Goal: Obtain resource: Download file/media

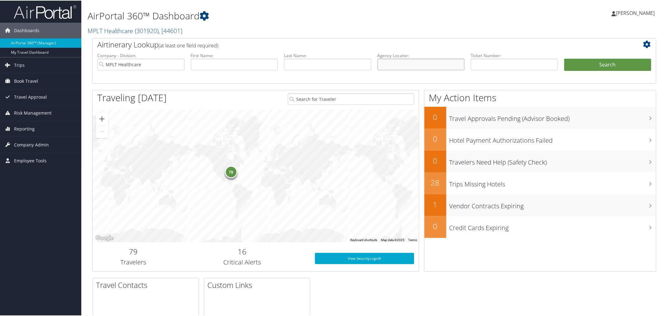
drag, startPoint x: 392, startPoint y: 83, endPoint x: 396, endPoint y: 83, distance: 4.1
click at [393, 70] on input "text" at bounding box center [420, 64] width 87 height 12
type input "D1XHH7"
click at [564, 58] on button "Search" at bounding box center [607, 64] width 87 height 13
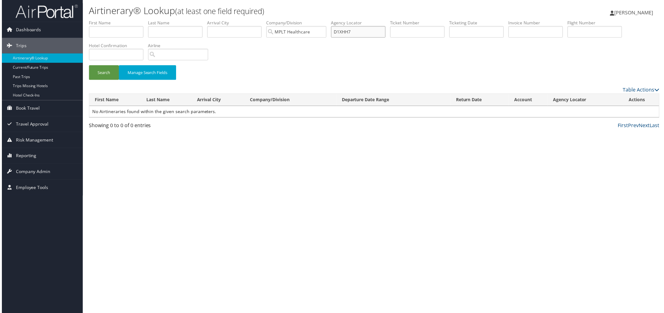
click at [386, 38] on input "D1XHH7" at bounding box center [358, 32] width 55 height 12
click at [88, 66] on button "Search" at bounding box center [103, 73] width 30 height 15
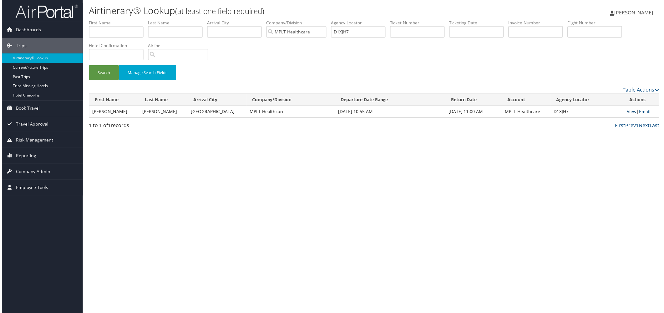
click at [628, 115] on link "View" at bounding box center [633, 112] width 10 height 6
drag, startPoint x: 454, startPoint y: 45, endPoint x: 358, endPoint y: 45, distance: 95.7
click at [358, 20] on ul "First Name Last Name Departure City Arrival City Company/Division MPLT Healthca…" at bounding box center [374, 20] width 573 height 0
paste input "2LZFM"
click at [118, 80] on button "Search" at bounding box center [103, 73] width 30 height 15
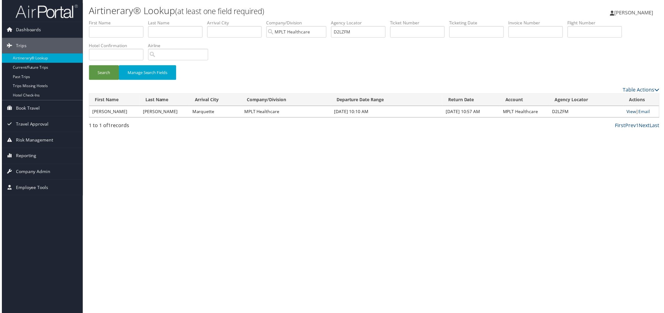
click at [628, 115] on link "View" at bounding box center [633, 112] width 10 height 6
drag, startPoint x: 467, startPoint y: 44, endPoint x: 335, endPoint y: 42, distance: 132.0
click at [335, 20] on ul "First Name Last Name Departure City Arrival City Company/Division MPLT Healthca…" at bounding box center [374, 20] width 573 height 0
paste input "3SXCH"
type input "D3SXCH"
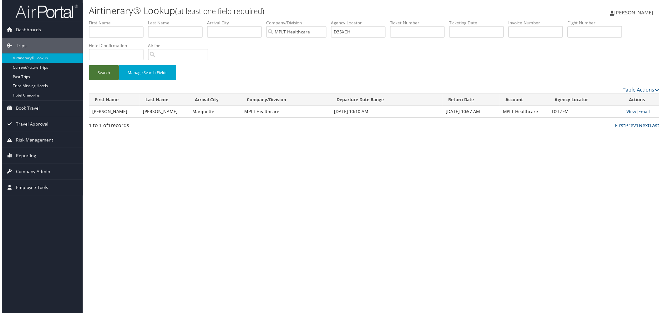
click at [105, 80] on button "Search" at bounding box center [103, 73] width 30 height 15
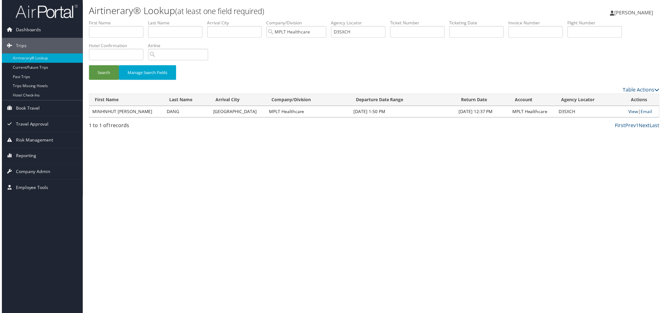
click at [630, 115] on link "View" at bounding box center [635, 112] width 10 height 6
drag, startPoint x: 446, startPoint y: 43, endPoint x: 416, endPoint y: 49, distance: 30.3
click at [386, 38] on input "D3SXCH" at bounding box center [358, 32] width 55 height 12
click at [386, 38] on input "text" at bounding box center [358, 32] width 55 height 12
paste input "D5NMJC"
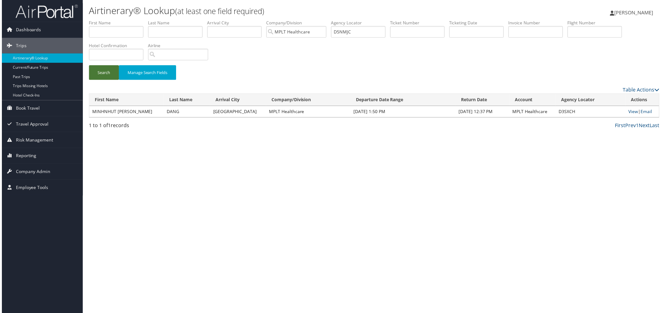
drag, startPoint x: 101, startPoint y: 99, endPoint x: 104, endPoint y: 96, distance: 4.2
click at [101, 80] on button "Search" at bounding box center [103, 73] width 30 height 15
click at [627, 118] on td "View | Email" at bounding box center [644, 112] width 34 height 11
click at [630, 115] on link "View" at bounding box center [635, 112] width 10 height 6
drag, startPoint x: 420, startPoint y: 46, endPoint x: 351, endPoint y: 52, distance: 68.7
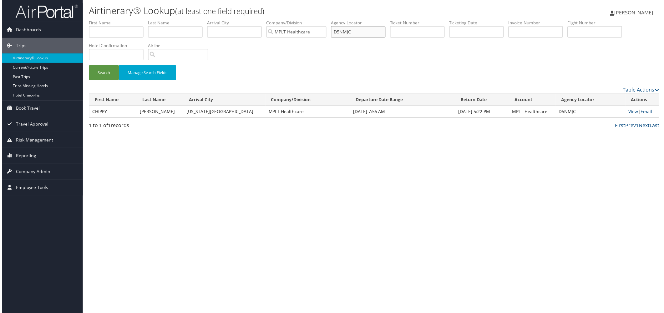
click at [351, 20] on ul "First Name Last Name Departure City Arrival City Company/Division MPLT Healthca…" at bounding box center [374, 20] width 573 height 0
drag, startPoint x: 121, startPoint y: 98, endPoint x: 124, endPoint y: 95, distance: 3.6
click at [118, 80] on button "Search" at bounding box center [103, 73] width 30 height 15
click at [630, 115] on link "View" at bounding box center [635, 112] width 10 height 6
drag, startPoint x: 455, startPoint y: 41, endPoint x: 357, endPoint y: 49, distance: 98.6
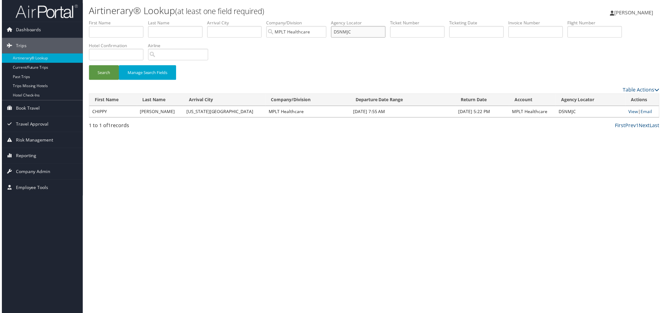
click at [357, 20] on ul "First Name Last Name Departure City Arrival City Company/Division MPLT Healthca…" at bounding box center [374, 20] width 573 height 0
paste input "BB062"
click at [108, 80] on button "Search" at bounding box center [103, 73] width 30 height 15
click at [628, 115] on link "View" at bounding box center [633, 112] width 10 height 6
drag, startPoint x: 460, startPoint y: 41, endPoint x: 378, endPoint y: 43, distance: 82.0
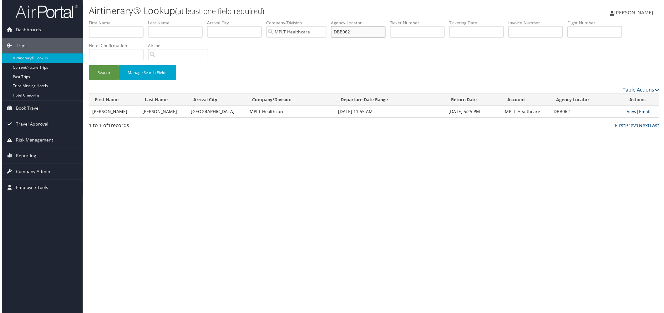
click at [378, 20] on ul "First Name Last Name Departure City Arrival City Company/Division MPLT Healthca…" at bounding box center [374, 20] width 573 height 0
paste input "R7D"
click at [118, 80] on button "Search" at bounding box center [103, 73] width 30 height 15
click at [628, 115] on link "View" at bounding box center [633, 112] width 10 height 6
drag, startPoint x: 458, startPoint y: 41, endPoint x: 407, endPoint y: 48, distance: 51.5
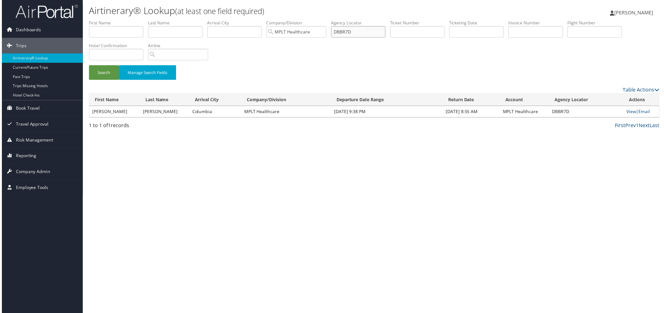
click at [407, 20] on ul "First Name Last Name Departure City Arrival City Company/Division MPLT Healthca…" at bounding box center [374, 20] width 573 height 0
paste input "CBJB"
click at [116, 80] on button "Search" at bounding box center [103, 73] width 30 height 15
click at [628, 115] on link "View" at bounding box center [633, 112] width 10 height 6
drag, startPoint x: 455, startPoint y: 42, endPoint x: 372, endPoint y: 48, distance: 83.4
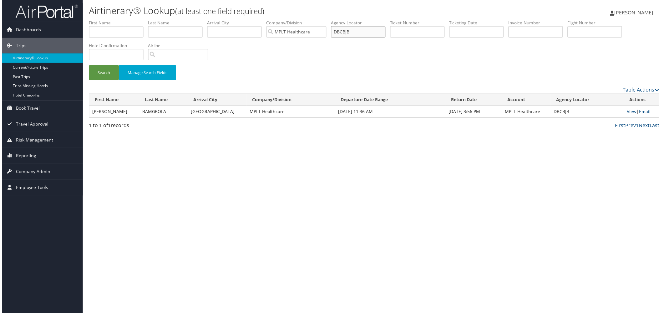
click at [372, 20] on ul "First Name Last Name Departure City Arrival City Company/Division MPLT Healthca…" at bounding box center [374, 20] width 573 height 0
click at [117, 80] on button "Search" at bounding box center [103, 73] width 30 height 15
click at [628, 115] on link "View" at bounding box center [633, 112] width 10 height 6
drag, startPoint x: 459, startPoint y: 42, endPoint x: 402, endPoint y: 43, distance: 57.2
click at [402, 20] on ul "First Name Last Name Departure City Arrival City Company/Division MPLT Healthca…" at bounding box center [374, 20] width 573 height 0
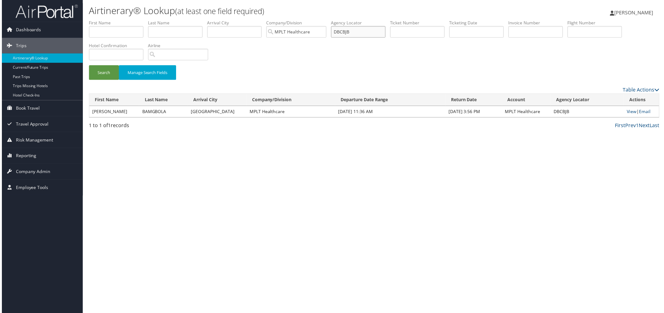
paste input "C6Y71"
click at [114, 80] on button "Search" at bounding box center [103, 73] width 30 height 15
click at [628, 115] on link "View" at bounding box center [633, 112] width 10 height 6
drag, startPoint x: 457, startPoint y: 38, endPoint x: 383, endPoint y: 49, distance: 75.3
click at [383, 20] on ul "First Name Last Name Departure City Arrival City Company/Division MPLT Healthca…" at bounding box center [374, 20] width 573 height 0
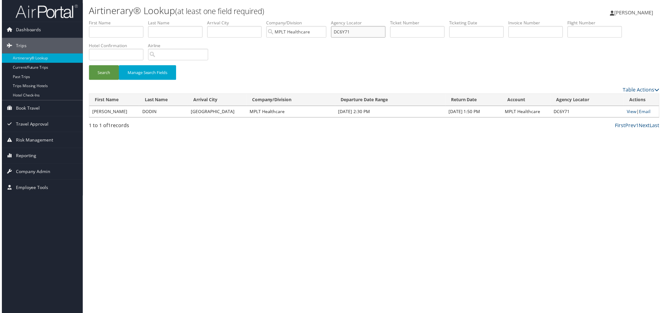
paste input "LGSK"
click at [112, 80] on button "Search" at bounding box center [103, 73] width 30 height 15
click at [628, 115] on link "View" at bounding box center [633, 112] width 10 height 6
drag, startPoint x: 452, startPoint y: 39, endPoint x: 408, endPoint y: 49, distance: 45.3
click at [408, 20] on ul "First Name Last Name Departure City Arrival City Company/Division MPLT Healthca…" at bounding box center [374, 20] width 573 height 0
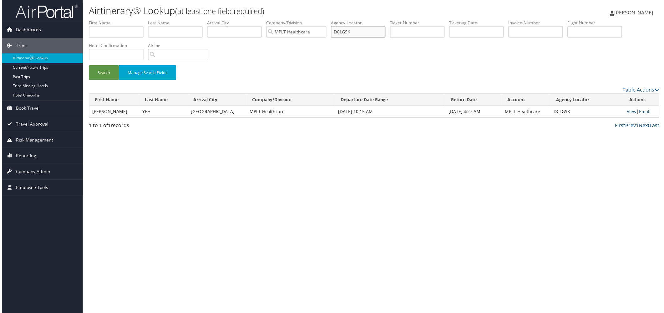
paste input "YUNTING ERIC YEH"
type input "YUNTING ERIC YEH"
drag, startPoint x: 489, startPoint y: 43, endPoint x: 407, endPoint y: 50, distance: 82.3
click at [407, 20] on ul "First Name Last Name Departure City Arrival City Company/Division MPLT Healthca…" at bounding box center [374, 20] width 573 height 0
click at [386, 38] on input "text" at bounding box center [358, 32] width 55 height 12
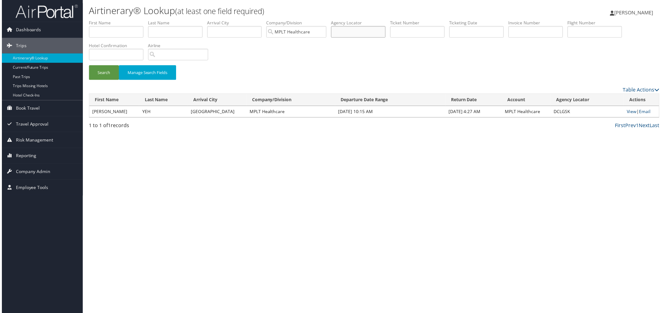
paste input "DCLYD7"
click at [110, 80] on button "Search" at bounding box center [103, 73] width 30 height 15
click at [628, 115] on link "View" at bounding box center [633, 112] width 10 height 6
drag, startPoint x: 449, startPoint y: 40, endPoint x: 382, endPoint y: 38, distance: 66.6
click at [382, 20] on ul "First Name Last Name Departure City Arrival City Company/Division MPLT Healthca…" at bounding box center [374, 20] width 573 height 0
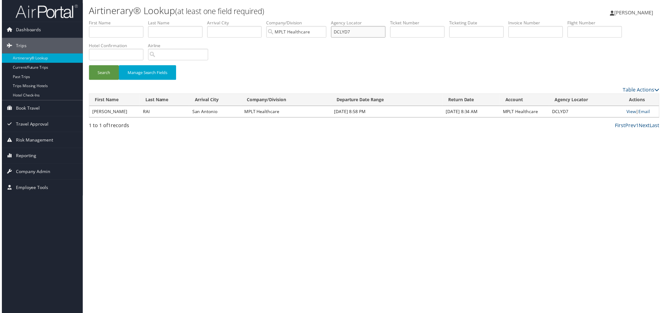
paste input "M63Y"
click at [110, 80] on button "Search" at bounding box center [103, 73] width 30 height 15
click at [628, 115] on link "View" at bounding box center [633, 112] width 10 height 6
drag, startPoint x: 449, startPoint y: 43, endPoint x: 374, endPoint y: 48, distance: 74.9
click at [382, 20] on ul "First Name Last Name Departure City Arrival City Company/Division MPLT Healthca…" at bounding box center [374, 20] width 573 height 0
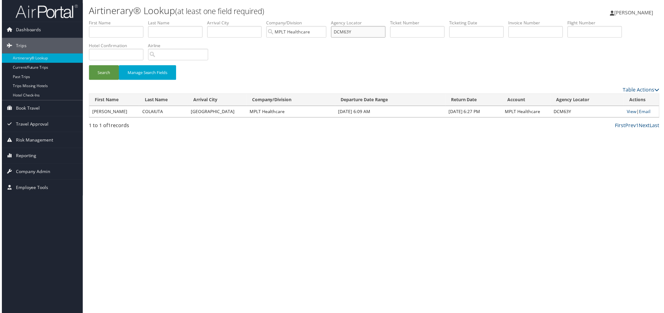
paste input "VT1"
drag, startPoint x: 104, startPoint y: 95, endPoint x: 109, endPoint y: 98, distance: 4.9
click at [106, 80] on button "Search" at bounding box center [103, 73] width 30 height 15
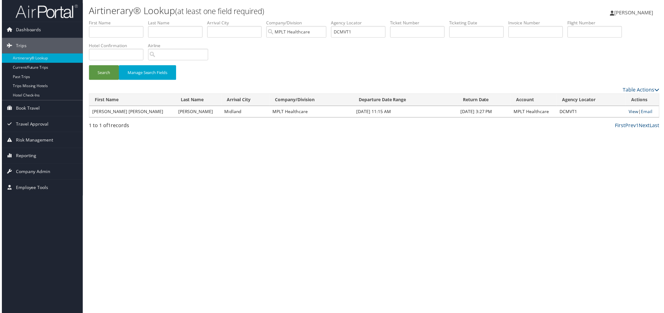
click at [630, 115] on link "View" at bounding box center [635, 112] width 10 height 6
drag, startPoint x: 458, startPoint y: 39, endPoint x: 320, endPoint y: 41, distance: 138.2
click at [320, 20] on ul "First Name Last Name Departure City Arrival City Company/Division MPLT Healthca…" at bounding box center [374, 20] width 573 height 0
paste input "D9TMN"
click at [109, 80] on button "Search" at bounding box center [103, 73] width 30 height 15
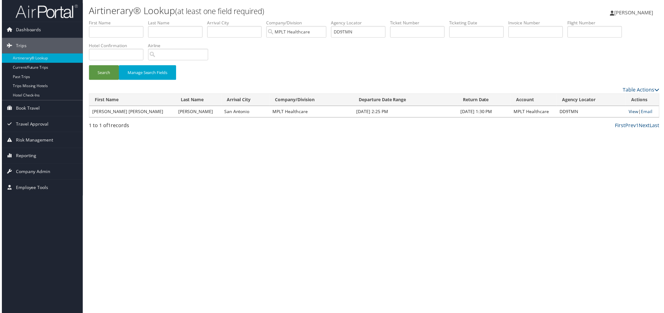
click at [630, 115] on link "View" at bounding box center [635, 112] width 10 height 6
drag, startPoint x: 461, startPoint y: 41, endPoint x: 364, endPoint y: 42, distance: 97.3
click at [364, 20] on ul "First Name Last Name Departure City Arrival City Company/Division MPLT Healthca…" at bounding box center [374, 20] width 573 height 0
paste input "NFZ7"
click at [111, 80] on button "Search" at bounding box center [103, 73] width 30 height 15
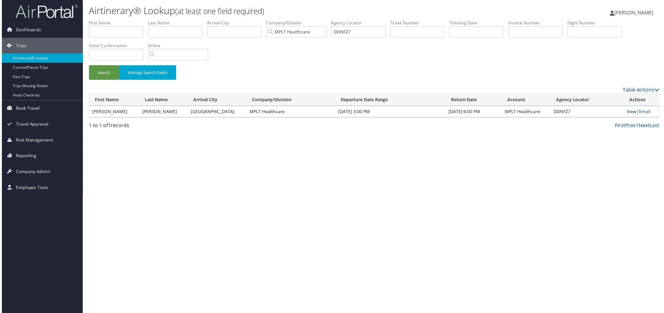
click at [628, 115] on link "View" at bounding box center [633, 112] width 10 height 6
drag, startPoint x: 463, startPoint y: 44, endPoint x: 382, endPoint y: 61, distance: 82.4
click at [382, 20] on ul "First Name Last Name Departure City Arrival City Company/Division MPLT Healthca…" at bounding box center [374, 20] width 573 height 0
paste input "FCRKZ"
click at [109, 80] on button "Search" at bounding box center [103, 73] width 30 height 15
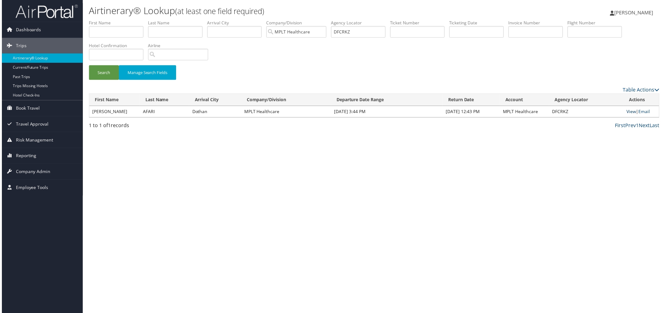
click at [628, 115] on link "View" at bounding box center [633, 112] width 10 height 6
drag, startPoint x: 456, startPoint y: 47, endPoint x: 390, endPoint y: 44, distance: 66.0
click at [391, 20] on ul "First Name Last Name Departure City Arrival City Company/Division MPLT Healthca…" at bounding box center [374, 20] width 573 height 0
paste input "HB0T"
drag, startPoint x: 111, startPoint y: 100, endPoint x: 112, endPoint y: 97, distance: 3.1
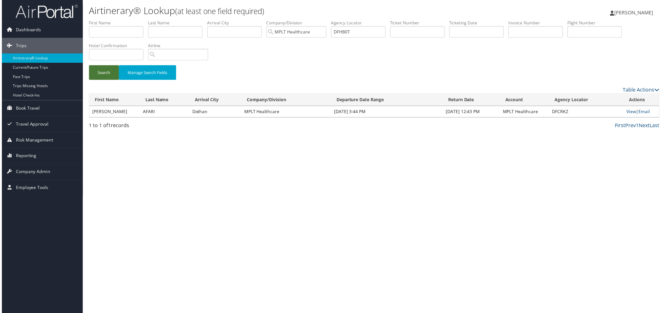
click at [112, 80] on button "Search" at bounding box center [103, 73] width 30 height 15
click at [629, 115] on link "View" at bounding box center [634, 112] width 10 height 6
drag, startPoint x: 454, startPoint y: 43, endPoint x: 393, endPoint y: 46, distance: 61.4
click at [393, 20] on ul "First Name Last Name Departure City Arrival City Company/Division MPLT Healthca…" at bounding box center [374, 20] width 573 height 0
paste input "W8G5"
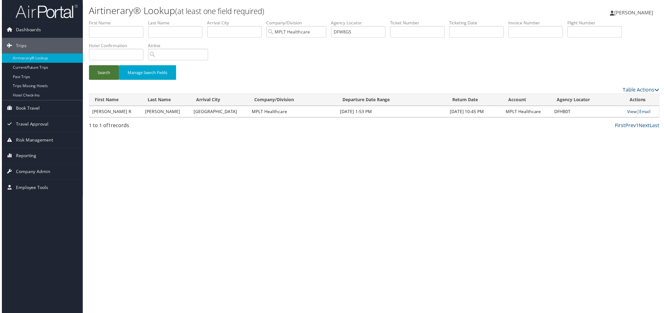
click at [108, 80] on button "Search" at bounding box center [103, 73] width 30 height 15
click at [628, 115] on link "View" at bounding box center [633, 112] width 10 height 6
drag, startPoint x: 452, startPoint y: 42, endPoint x: 388, endPoint y: 50, distance: 64.9
click at [388, 20] on ul "First Name Last Name Departure City Arrival City Company/Division MPLT Healthca…" at bounding box center [374, 20] width 573 height 0
paste input "G4J9"
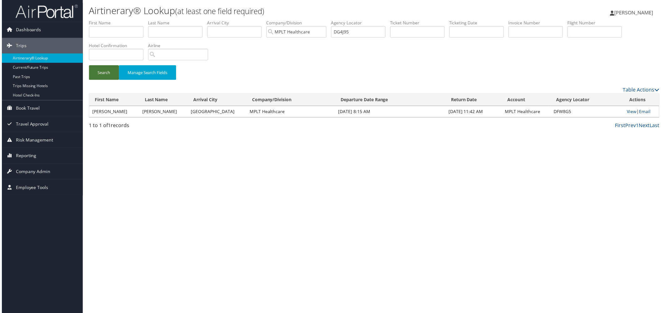
click at [103, 80] on button "Search" at bounding box center [103, 73] width 30 height 15
click at [628, 115] on link "View" at bounding box center [633, 112] width 10 height 6
drag, startPoint x: 449, startPoint y: 44, endPoint x: 411, endPoint y: 45, distance: 38.5
click at [411, 20] on ul "First Name Last Name Departure City Arrival City Company/Division MPLT Healthca…" at bounding box center [374, 20] width 573 height 0
paste input "54F2"
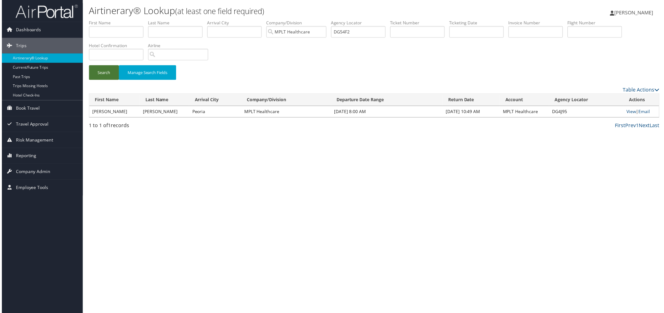
click at [110, 80] on button "Search" at bounding box center [103, 73] width 30 height 15
click at [628, 115] on link "View" at bounding box center [633, 112] width 10 height 6
drag, startPoint x: 463, startPoint y: 39, endPoint x: 381, endPoint y: 43, distance: 83.0
click at [381, 20] on ul "First Name Last Name Departure City Arrival City Company/Division MPLT Healthca…" at bounding box center [374, 20] width 573 height 0
paste input "4J95"
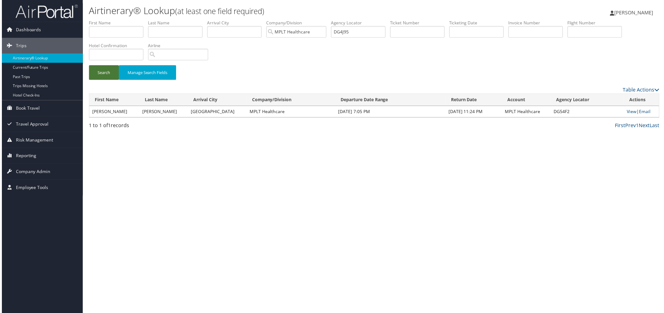
click at [104, 80] on button "Search" at bounding box center [103, 73] width 30 height 15
click at [628, 115] on link "View" at bounding box center [633, 112] width 10 height 6
drag, startPoint x: 452, startPoint y: 38, endPoint x: 392, endPoint y: 49, distance: 61.5
click at [392, 20] on ul "First Name Last Name Departure City Arrival City Company/Division MPLT Healthca…" at bounding box center [374, 20] width 573 height 0
paste input "86C6"
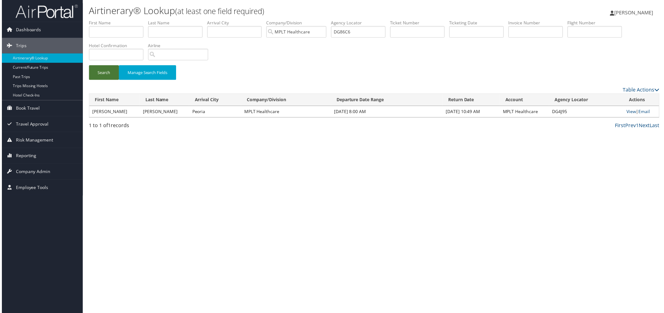
click at [116, 80] on button "Search" at bounding box center [103, 73] width 30 height 15
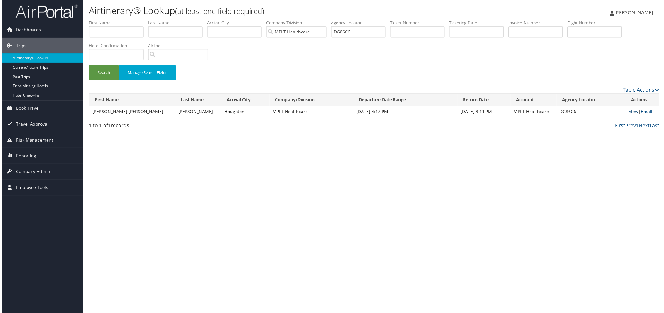
click at [630, 115] on link "View" at bounding box center [635, 112] width 10 height 6
drag, startPoint x: 464, startPoint y: 41, endPoint x: 389, endPoint y: 53, distance: 76.1
click at [389, 20] on ul "First Name Last Name Departure City Arrival City Company/Division MPLT Healthca…" at bounding box center [374, 20] width 573 height 0
paste input "JL2Q"
drag, startPoint x: 118, startPoint y: 100, endPoint x: 118, endPoint y: 95, distance: 4.7
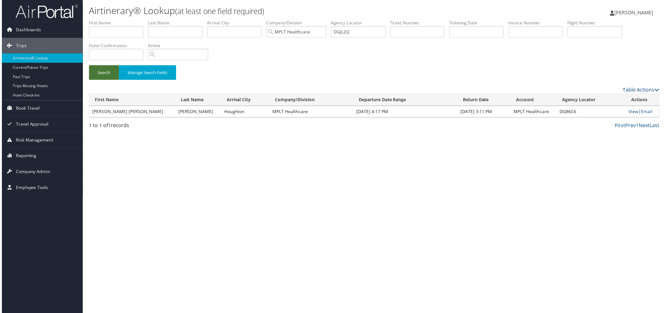
click at [118, 80] on button "Search" at bounding box center [103, 73] width 30 height 15
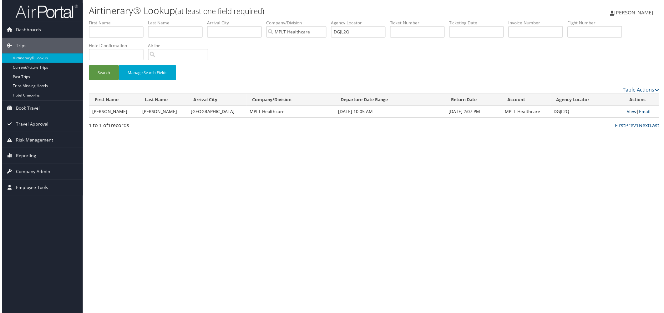
click at [628, 115] on link "View" at bounding box center [633, 112] width 10 height 6
drag, startPoint x: 459, startPoint y: 42, endPoint x: 391, endPoint y: 39, distance: 68.2
click at [398, 20] on ul "First Name Last Name Departure City Arrival City Company/Division MPLT Healthca…" at bounding box center [374, 20] width 573 height 0
paste input "M6DM"
click at [105, 80] on button "Search" at bounding box center [103, 73] width 30 height 15
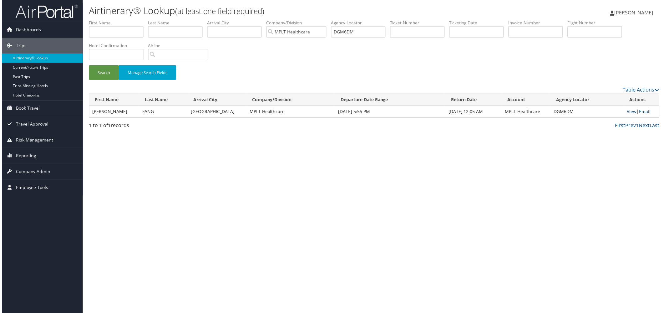
click at [628, 115] on link "View" at bounding box center [633, 112] width 10 height 6
drag, startPoint x: 471, startPoint y: 43, endPoint x: 413, endPoint y: 49, distance: 57.8
click at [413, 20] on ul "First Name Last Name Departure City Arrival City Company/Division MPLT Healthca…" at bounding box center [374, 20] width 573 height 0
paste input "K7V"
click at [110, 80] on button "Search" at bounding box center [103, 73] width 30 height 15
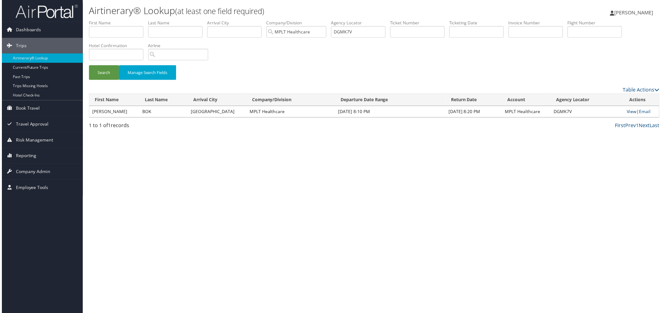
click at [628, 115] on link "View" at bounding box center [633, 112] width 10 height 6
drag, startPoint x: 457, startPoint y: 41, endPoint x: 402, endPoint y: 42, distance: 54.7
click at [402, 20] on ul "First Name Last Name Departure City Arrival City Company/Division MPLT Healthca…" at bounding box center [374, 20] width 573 height 0
paste input "LRH"
click at [118, 80] on button "Search" at bounding box center [103, 73] width 30 height 15
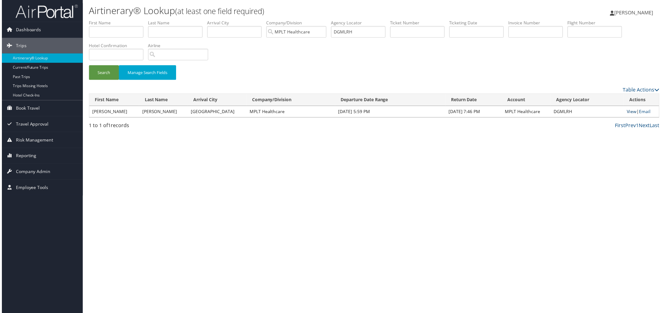
click at [628, 115] on link "View" at bounding box center [633, 112] width 10 height 6
drag, startPoint x: 449, startPoint y: 42, endPoint x: 353, endPoint y: 39, distance: 96.4
click at [353, 20] on ul "First Name Last Name Departure City Arrival City Company/Division MPLT Healthca…" at bounding box center [374, 20] width 573 height 0
paste input "NN9K"
click at [112, 80] on button "Search" at bounding box center [103, 73] width 30 height 15
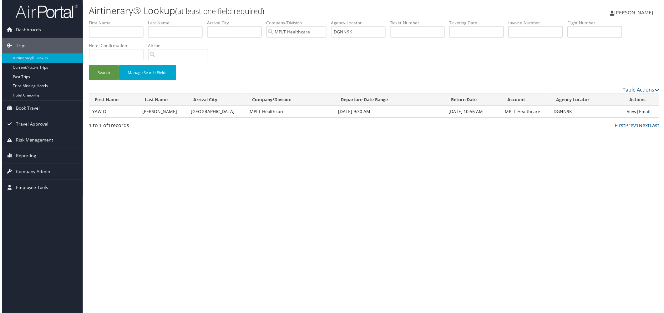
click at [628, 115] on link "View" at bounding box center [633, 112] width 10 height 6
drag, startPoint x: 454, startPoint y: 41, endPoint x: 370, endPoint y: 42, distance: 84.1
click at [370, 20] on ul "First Name Last Name Departure City Arrival City Company/Division MPLT Healthca…" at bounding box center [374, 20] width 573 height 0
paste input "Y26W"
click at [118, 80] on button "Search" at bounding box center [103, 73] width 30 height 15
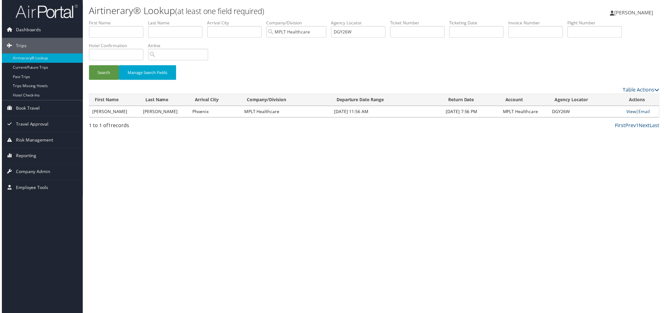
click at [628, 115] on link "View" at bounding box center [633, 112] width 10 height 6
drag, startPoint x: 453, startPoint y: 46, endPoint x: 378, endPoint y: 49, distance: 75.8
click at [378, 20] on ul "First Name Last Name Departure City Arrival City Company/Division MPLT Healthca…" at bounding box center [374, 20] width 573 height 0
paste input "HMY8M"
click at [107, 80] on button "Search" at bounding box center [103, 73] width 30 height 15
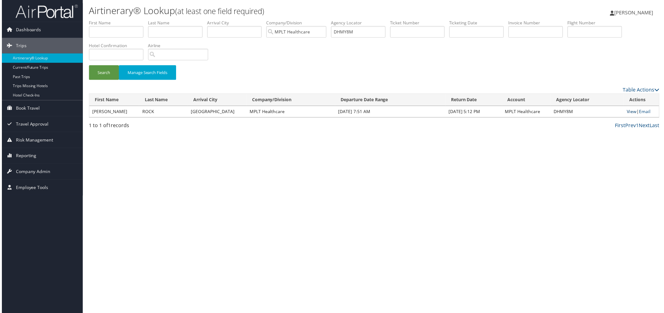
click at [628, 115] on link "View" at bounding box center [633, 112] width 10 height 6
drag, startPoint x: 456, startPoint y: 42, endPoint x: 356, endPoint y: 47, distance: 100.2
click at [356, 20] on ul "First Name Last Name Departure City Arrival City Company/Division MPLT Healthca…" at bounding box center [374, 20] width 573 height 0
paste input "Q32L"
click at [111, 80] on button "Search" at bounding box center [103, 73] width 30 height 15
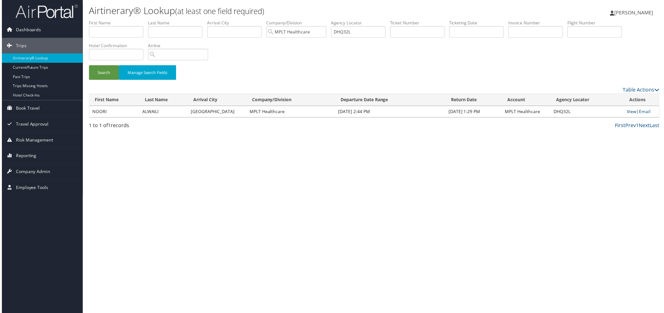
click at [628, 115] on link "View" at bounding box center [633, 112] width 10 height 6
drag, startPoint x: 458, startPoint y: 43, endPoint x: 421, endPoint y: 47, distance: 38.1
click at [386, 38] on input "DHQ32L" at bounding box center [358, 32] width 55 height 12
paste input "Z479"
click at [114, 80] on button "Search" at bounding box center [103, 73] width 30 height 15
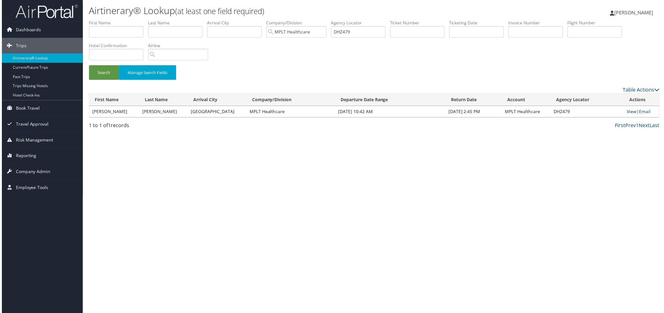
click at [628, 115] on link "View" at bounding box center [633, 112] width 10 height 6
drag, startPoint x: 455, startPoint y: 41, endPoint x: 378, endPoint y: 49, distance: 76.8
click at [378, 20] on ul "First Name Last Name Departure City Arrival City Company/Division MPLT Healthca…" at bounding box center [374, 20] width 573 height 0
paste input "QJL"
click at [106, 80] on button "Search" at bounding box center [103, 73] width 30 height 15
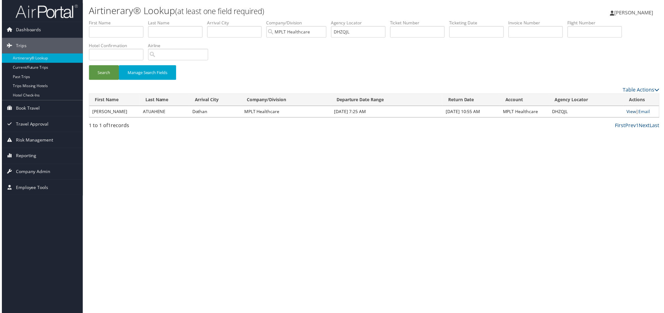
click at [628, 115] on link "View" at bounding box center [633, 112] width 10 height 6
drag, startPoint x: 458, startPoint y: 43, endPoint x: 359, endPoint y: 51, distance: 98.8
click at [359, 20] on ul "First Name Last Name Departure City Arrival City Company/Division MPLT Healthca…" at bounding box center [374, 20] width 573 height 0
paste input "J17NF"
click at [108, 80] on button "Search" at bounding box center [103, 73] width 30 height 15
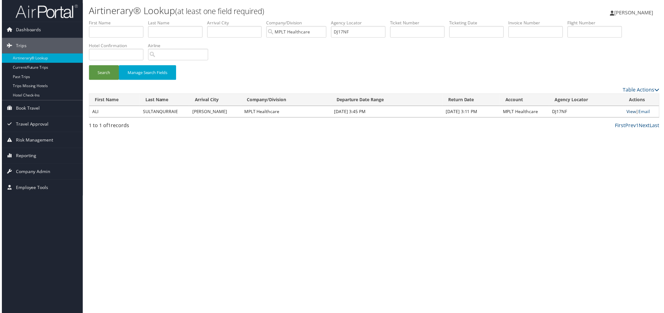
click at [628, 115] on link "View" at bounding box center [633, 112] width 10 height 6
drag, startPoint x: 465, startPoint y: 44, endPoint x: 408, endPoint y: 44, distance: 57.5
click at [408, 20] on ul "First Name Last Name Departure City Arrival City Company/Division MPLT Healthca…" at bounding box center [374, 20] width 573 height 0
paste input "9J2B"
click at [117, 80] on button "Search" at bounding box center [103, 73] width 30 height 15
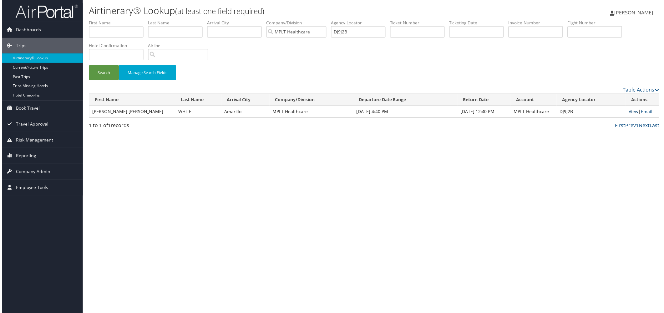
click at [630, 115] on link "View" at bounding box center [635, 112] width 10 height 6
drag, startPoint x: 443, startPoint y: 42, endPoint x: 372, endPoint y: 41, distance: 71.9
click at [372, 20] on ul "First Name Last Name Departure City Arrival City Company/Division MPLT Healthca…" at bounding box center [374, 20] width 573 height 0
paste input "B6NG"
click at [108, 80] on button "Search" at bounding box center [103, 73] width 30 height 15
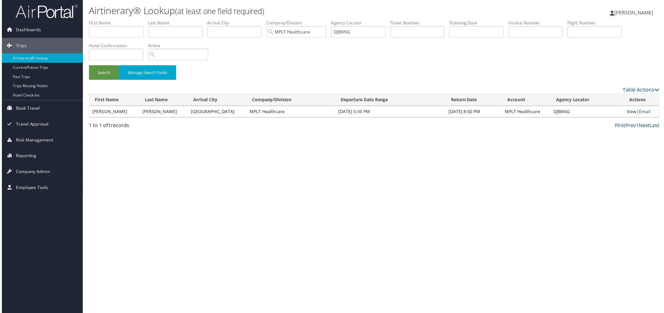
click at [628, 115] on link "View" at bounding box center [633, 112] width 10 height 6
drag, startPoint x: 476, startPoint y: 45, endPoint x: 352, endPoint y: 43, distance: 123.2
click at [352, 20] on ul "First Name Last Name Departure City Arrival City Company/Division MPLT Healthca…" at bounding box center [374, 20] width 573 height 0
paste input "SL4B"
click at [99, 80] on button "Search" at bounding box center [103, 73] width 30 height 15
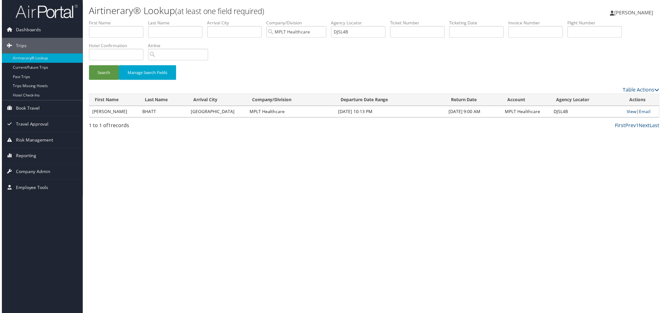
click at [628, 115] on link "View" at bounding box center [633, 112] width 10 height 6
drag, startPoint x: 462, startPoint y: 42, endPoint x: 402, endPoint y: 47, distance: 60.6
click at [402, 20] on ul "First Name Last Name Departure City Arrival City Company/Division MPLT Healthca…" at bounding box center [374, 20] width 573 height 0
paste input "K3M9F"
click at [118, 80] on button "Search" at bounding box center [103, 73] width 30 height 15
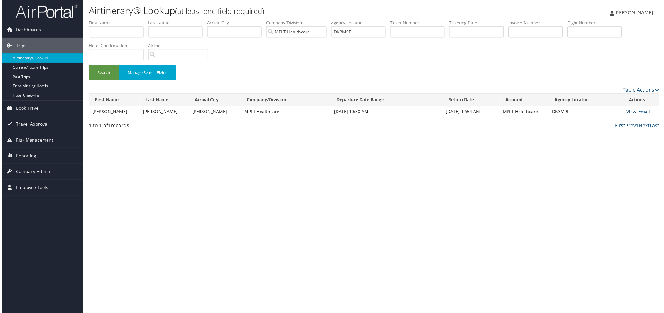
click at [628, 115] on link "View" at bounding box center [633, 112] width 10 height 6
drag, startPoint x: 455, startPoint y: 43, endPoint x: 398, endPoint y: 53, distance: 57.7
click at [398, 20] on ul "First Name Last Name Departure City Arrival City Company/Division MPLT Healthca…" at bounding box center [374, 20] width 573 height 0
paste input "4500"
click at [102, 80] on button "Search" at bounding box center [103, 73] width 30 height 15
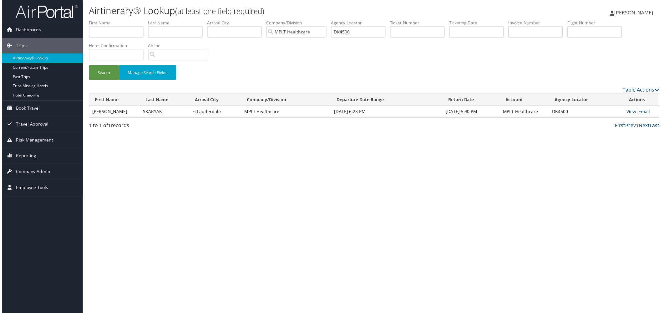
click at [628, 115] on link "View" at bounding box center [633, 112] width 10 height 6
drag, startPoint x: 449, startPoint y: 45, endPoint x: 377, endPoint y: 50, distance: 72.1
click at [377, 20] on ul "First Name Last Name Departure City Arrival City Company/Division MPLT Healthca…" at bounding box center [374, 20] width 573 height 0
paste input "S9HZ"
click at [118, 80] on button "Search" at bounding box center [103, 73] width 30 height 15
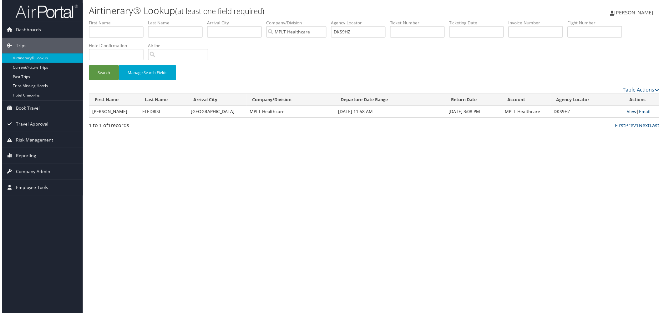
click at [628, 115] on link "View" at bounding box center [633, 112] width 10 height 6
drag, startPoint x: 461, startPoint y: 46, endPoint x: 414, endPoint y: 47, distance: 46.9
click at [414, 20] on ul "First Name Last Name Departure City Arrival City Company/Division MPLT Healthca…" at bounding box center [374, 20] width 573 height 0
paste input "T1H9"
click at [112, 80] on button "Search" at bounding box center [103, 73] width 30 height 15
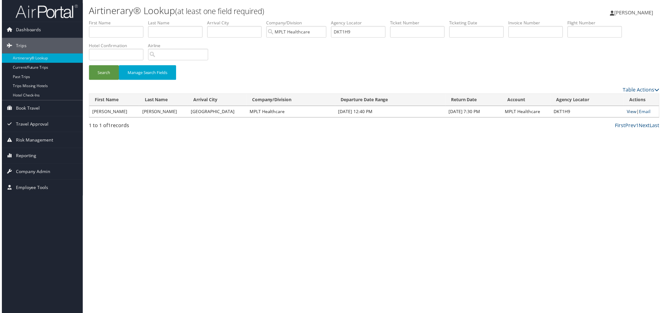
click at [628, 115] on link "View" at bounding box center [633, 112] width 10 height 6
drag, startPoint x: 459, startPoint y: 42, endPoint x: 389, endPoint y: 45, distance: 69.5
click at [389, 20] on ul "First Name Last Name Departure City Arrival City Company/Division MPLT Healthca…" at bounding box center [374, 20] width 573 height 0
paste input "V9M3"
click at [114, 80] on button "Search" at bounding box center [103, 73] width 30 height 15
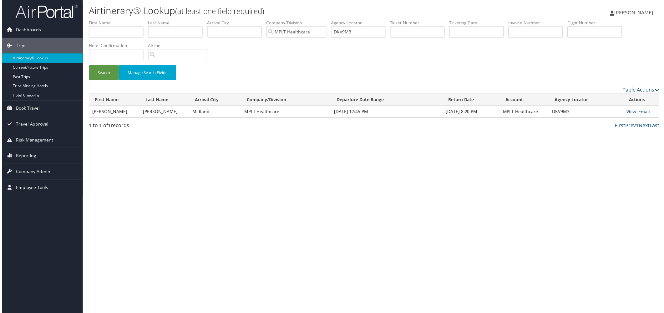
click at [629, 115] on link "View" at bounding box center [633, 112] width 10 height 6
drag, startPoint x: 467, startPoint y: 39, endPoint x: 380, endPoint y: 46, distance: 87.2
click at [380, 20] on ul "First Name Last Name Departure City Arrival City Company/Division MPLT Healthca…" at bounding box center [374, 20] width 573 height 0
paste input "L61ZG"
click at [105, 80] on button "Search" at bounding box center [103, 73] width 30 height 15
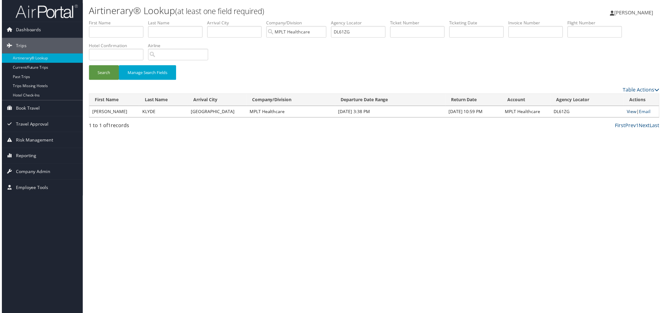
click at [628, 115] on link "View" at bounding box center [633, 112] width 10 height 6
drag, startPoint x: 451, startPoint y: 43, endPoint x: 378, endPoint y: 46, distance: 73.2
click at [378, 20] on ul "First Name Last Name Departure City Arrival City Company/Division MPLT Healthca…" at bounding box center [374, 20] width 573 height 0
paste input "KBHB"
drag, startPoint x: 105, startPoint y: 101, endPoint x: 104, endPoint y: 97, distance: 4.2
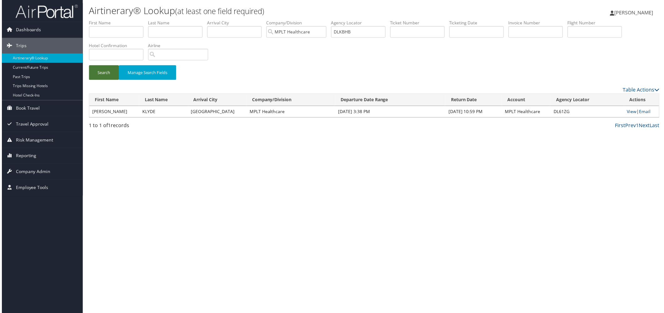
click at [105, 80] on button "Search" at bounding box center [103, 73] width 30 height 15
click at [628, 115] on link "View" at bounding box center [633, 112] width 10 height 6
drag, startPoint x: 451, startPoint y: 41, endPoint x: 387, endPoint y: 41, distance: 64.4
click at [387, 20] on ul "First Name Last Name Departure City Arrival City Company/Division MPLT Healthca…" at bounding box center [374, 20] width 573 height 0
paste input "LFTV"
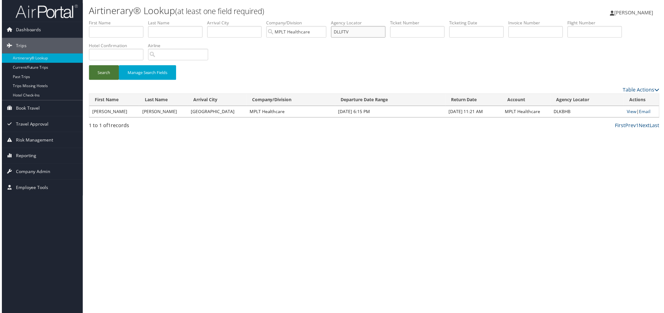
type input "DLLFTV"
click at [101, 80] on button "Search" at bounding box center [103, 73] width 30 height 15
click at [628, 115] on link "View" at bounding box center [633, 112] width 10 height 6
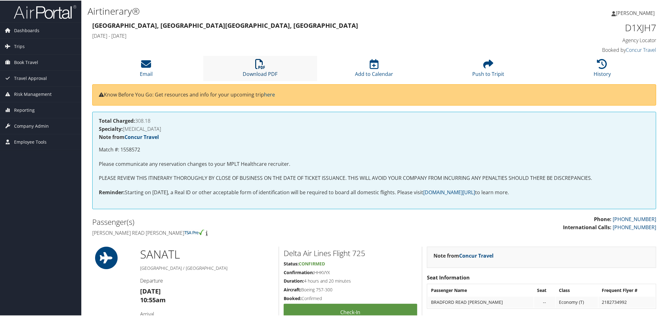
drag, startPoint x: 257, startPoint y: 83, endPoint x: 261, endPoint y: 89, distance: 6.3
click at [257, 68] on icon at bounding box center [260, 63] width 10 height 10
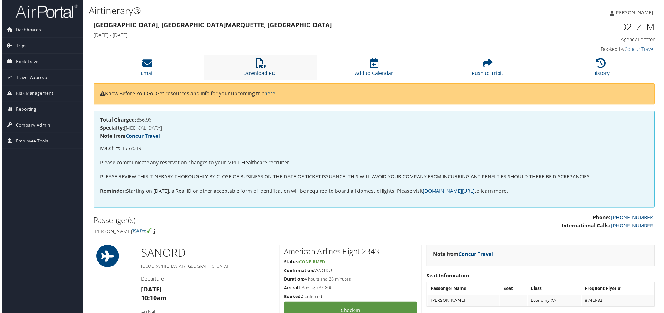
click at [260, 68] on icon at bounding box center [260, 63] width 10 height 10
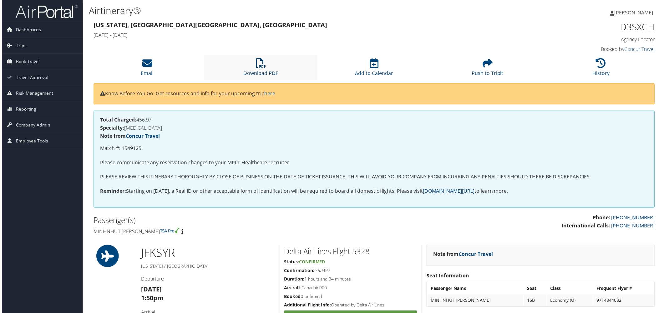
click at [256, 68] on icon at bounding box center [260, 63] width 10 height 10
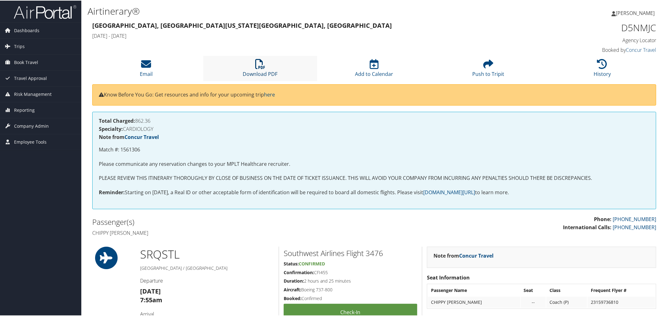
click at [257, 68] on icon at bounding box center [260, 63] width 10 height 10
click at [259, 68] on icon at bounding box center [260, 63] width 10 height 10
click at [266, 81] on li "Download PDF" at bounding box center [260, 67] width 114 height 25
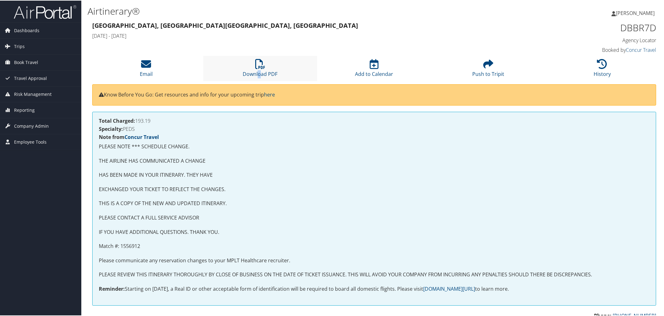
click at [259, 81] on li "Download PDF" at bounding box center [260, 67] width 114 height 25
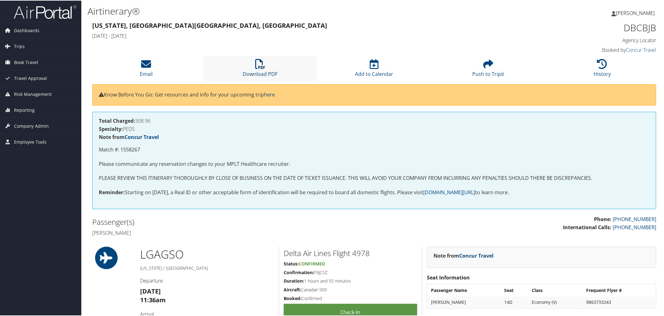
click at [262, 68] on icon at bounding box center [260, 63] width 10 height 10
click at [253, 81] on li "Download PDF" at bounding box center [260, 67] width 114 height 25
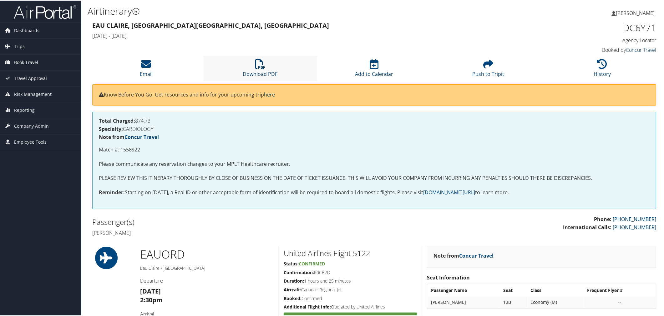
click at [255, 68] on icon at bounding box center [260, 63] width 10 height 10
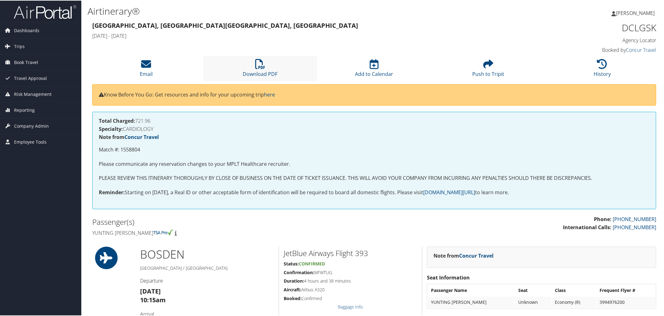
click at [257, 81] on li "Download PDF" at bounding box center [260, 67] width 114 height 25
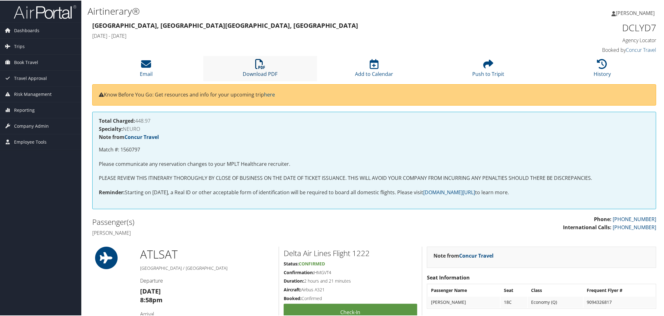
click at [261, 68] on icon at bounding box center [260, 63] width 10 height 10
drag, startPoint x: 255, startPoint y: 80, endPoint x: 251, endPoint y: 83, distance: 4.3
click at [255, 68] on icon at bounding box center [260, 63] width 10 height 10
click at [258, 68] on icon at bounding box center [260, 63] width 10 height 10
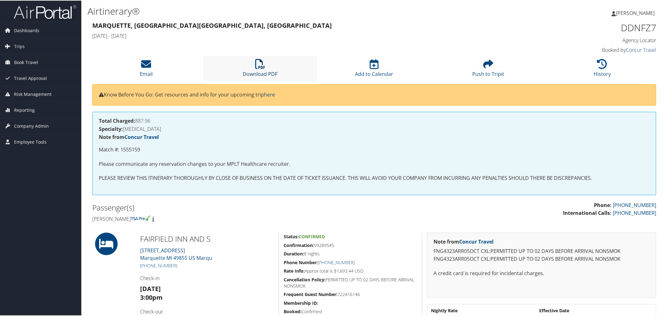
click at [262, 68] on icon at bounding box center [260, 63] width 10 height 10
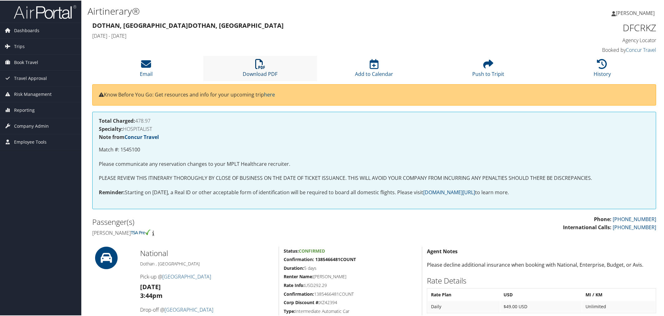
click at [256, 68] on icon at bounding box center [260, 63] width 10 height 10
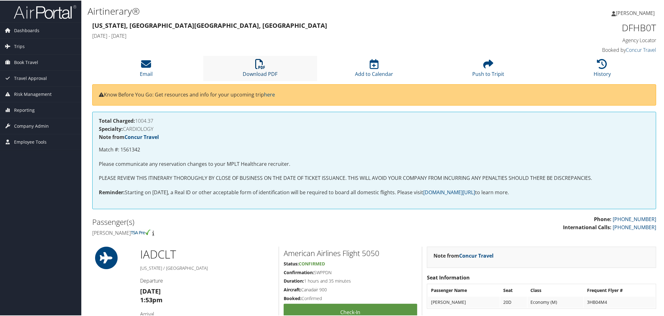
click at [264, 68] on icon at bounding box center [260, 63] width 10 height 10
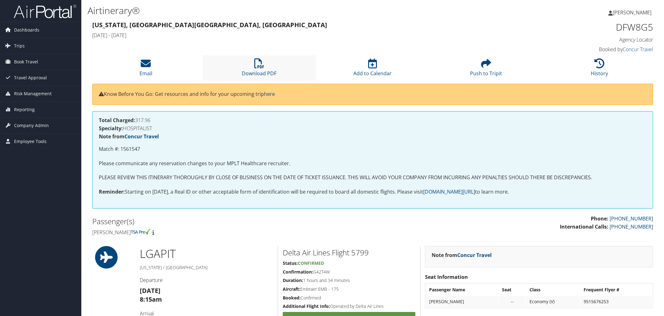
click at [263, 81] on li "Download PDF" at bounding box center [260, 67] width 114 height 25
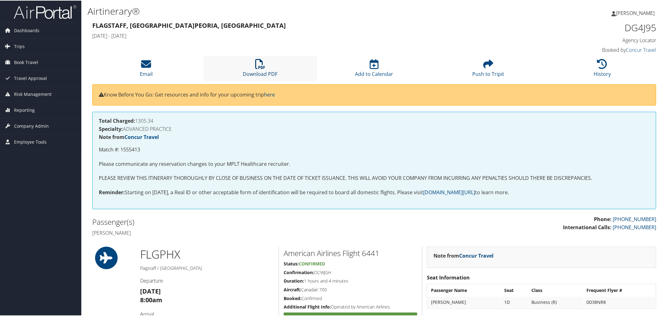
click at [258, 68] on icon at bounding box center [260, 63] width 10 height 10
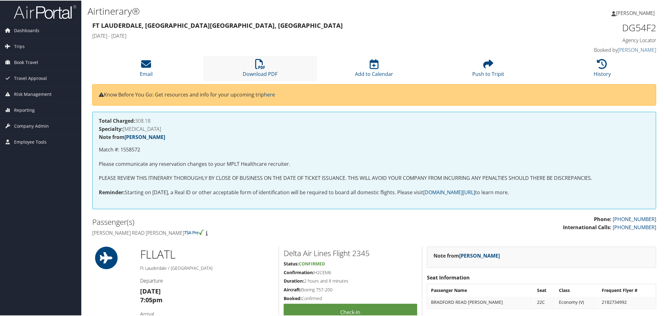
click at [266, 81] on li "Download PDF" at bounding box center [260, 67] width 114 height 25
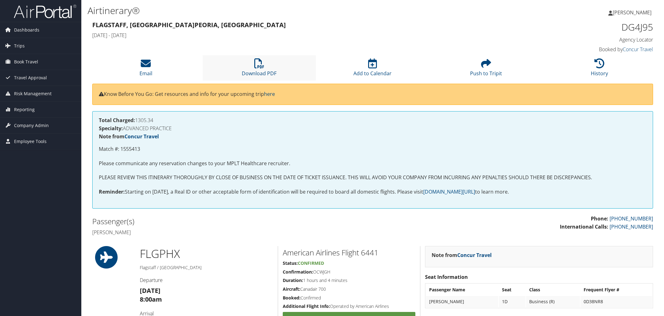
click at [256, 81] on li "Download PDF" at bounding box center [260, 67] width 114 height 25
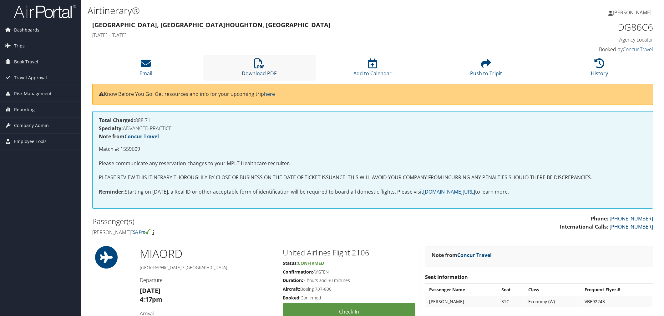
drag, startPoint x: 0, startPoint y: 0, endPoint x: 264, endPoint y: 94, distance: 279.8
click at [263, 77] on link "Download PDF" at bounding box center [259, 69] width 35 height 15
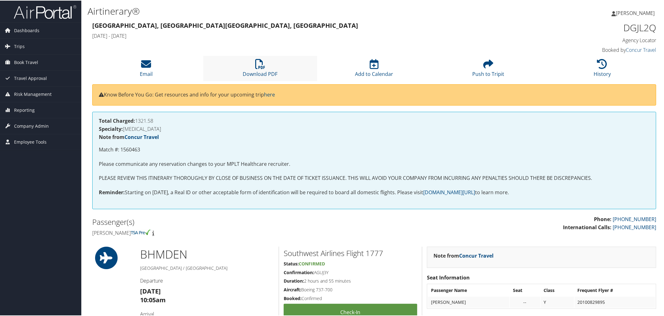
click at [265, 78] on li "Download PDF" at bounding box center [260, 67] width 114 height 25
click at [258, 68] on icon at bounding box center [260, 63] width 10 height 10
click at [258, 81] on li "Download PDF" at bounding box center [260, 67] width 114 height 25
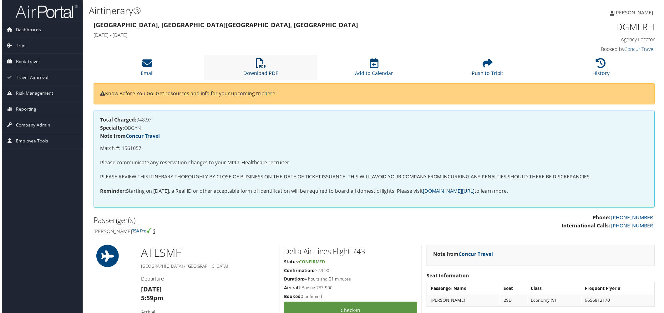
click at [255, 68] on icon at bounding box center [260, 63] width 10 height 10
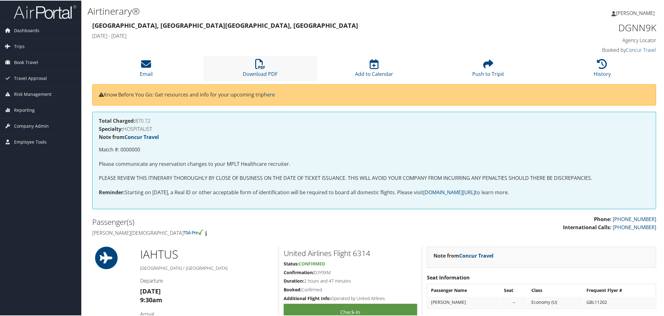
click at [259, 81] on li "Download PDF" at bounding box center [260, 67] width 114 height 25
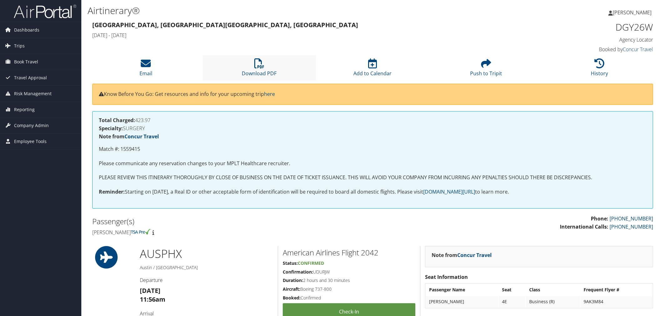
click at [258, 81] on li "Download PDF" at bounding box center [260, 67] width 114 height 25
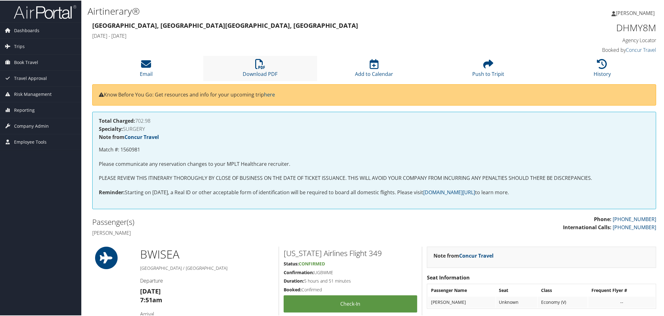
click at [260, 81] on li "Download PDF" at bounding box center [260, 67] width 114 height 25
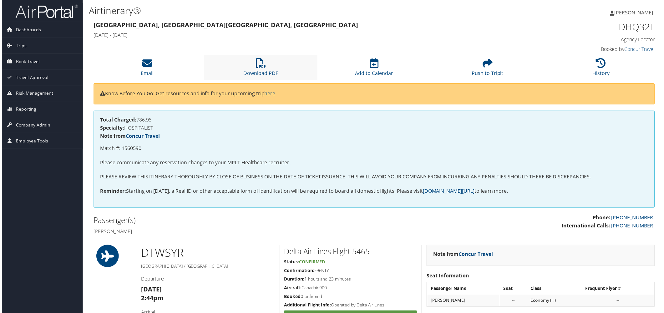
click at [254, 81] on li "Download PDF" at bounding box center [260, 67] width 114 height 25
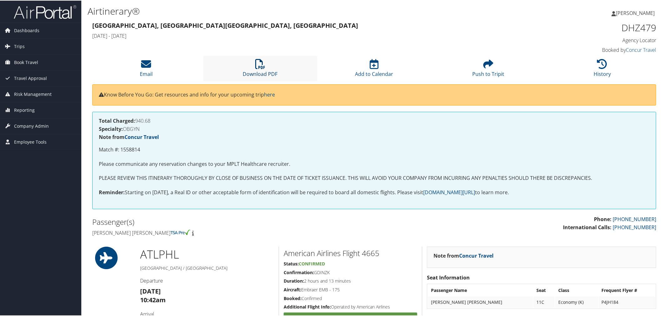
drag, startPoint x: 257, startPoint y: 89, endPoint x: 256, endPoint y: 93, distance: 3.6
click at [259, 81] on li "Download PDF" at bounding box center [260, 67] width 114 height 25
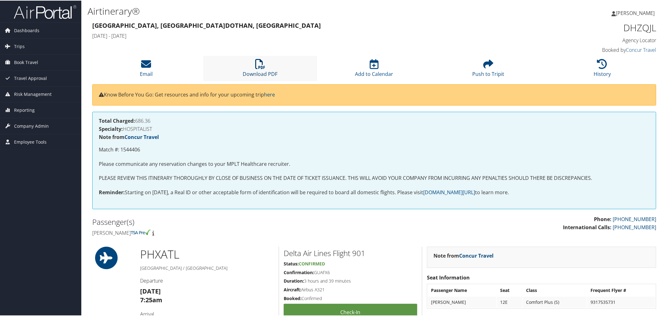
click at [259, 77] on link "Download PDF" at bounding box center [260, 69] width 35 height 15
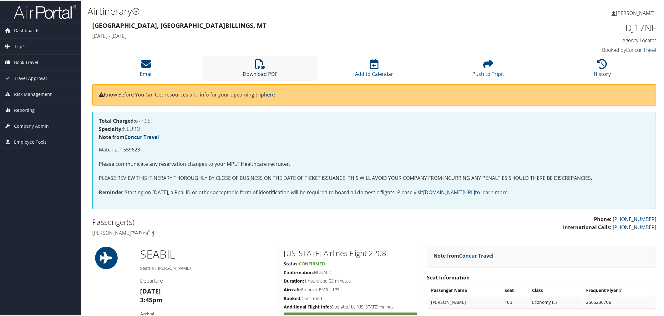
click at [262, 77] on link "Download PDF" at bounding box center [260, 69] width 35 height 15
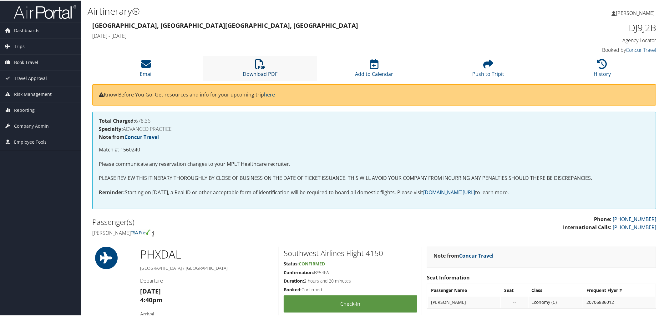
click at [264, 68] on icon at bounding box center [260, 63] width 10 height 10
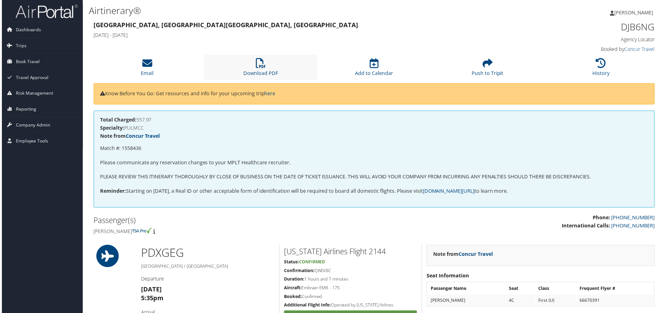
click at [265, 81] on li "Download PDF" at bounding box center [260, 67] width 114 height 25
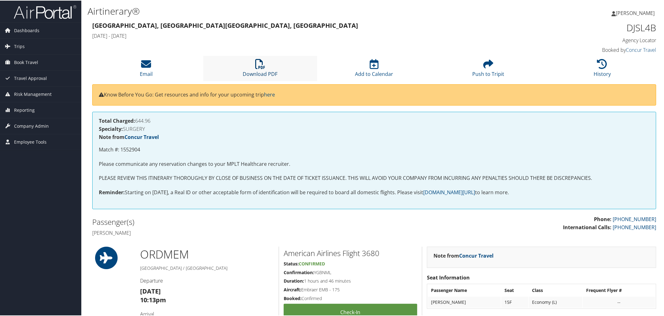
click at [259, 68] on icon at bounding box center [260, 63] width 10 height 10
click at [261, 68] on icon at bounding box center [260, 63] width 10 height 10
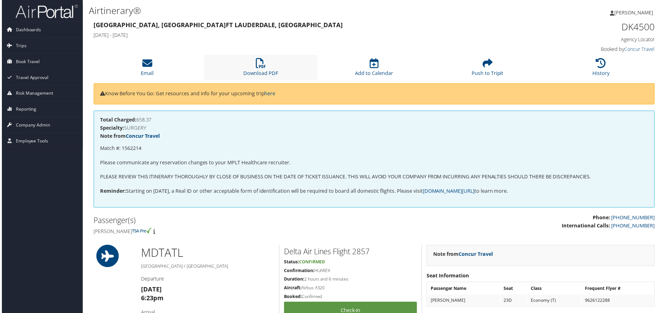
click at [278, 76] on li "Download PDF" at bounding box center [260, 67] width 114 height 25
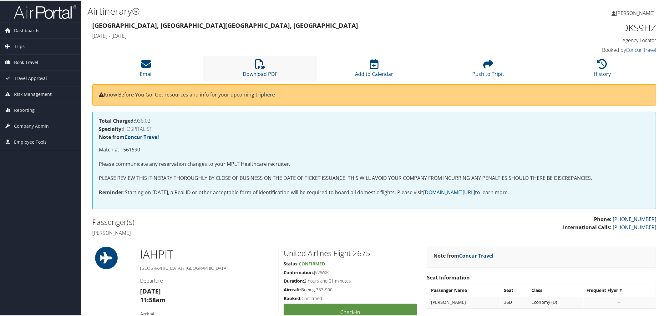
click at [263, 68] on icon at bounding box center [260, 63] width 10 height 10
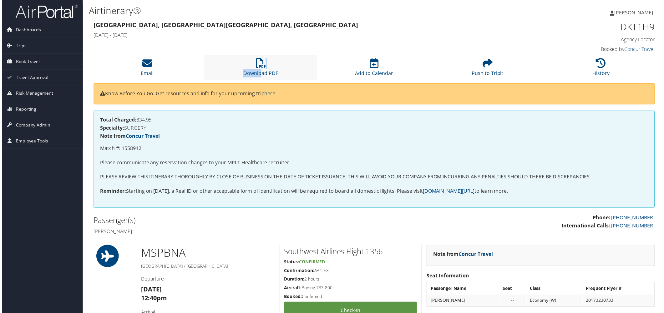
drag, startPoint x: 258, startPoint y: 89, endPoint x: 261, endPoint y: 92, distance: 3.8
click at [260, 81] on li "Download PDF" at bounding box center [260, 67] width 114 height 25
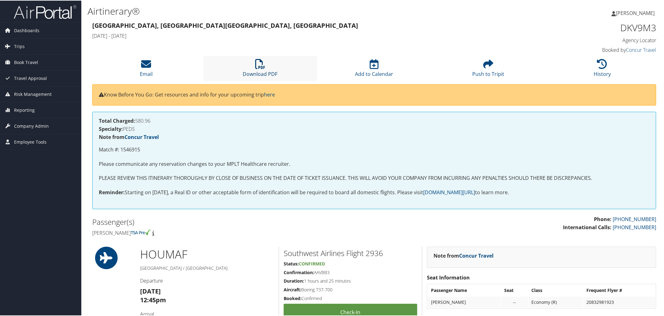
click at [264, 68] on icon at bounding box center [260, 63] width 10 height 10
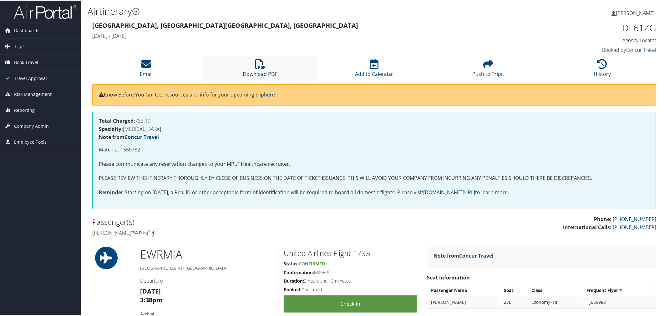
click at [257, 68] on icon at bounding box center [260, 63] width 10 height 10
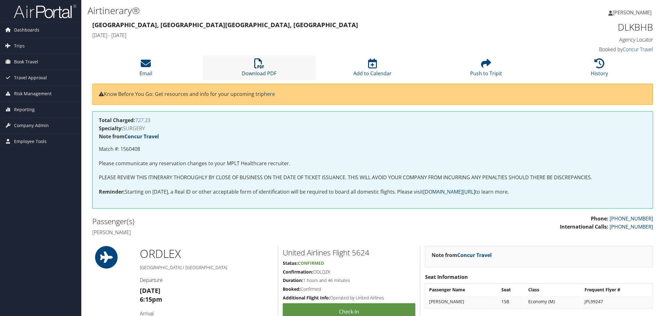
click at [261, 81] on li "Download PDF" at bounding box center [260, 67] width 114 height 25
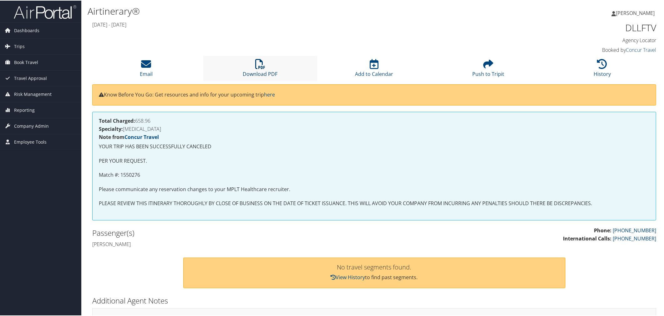
drag, startPoint x: 258, startPoint y: 85, endPoint x: 264, endPoint y: 79, distance: 8.8
click at [258, 68] on icon at bounding box center [260, 63] width 10 height 10
